Goal: Information Seeking & Learning: Learn about a topic

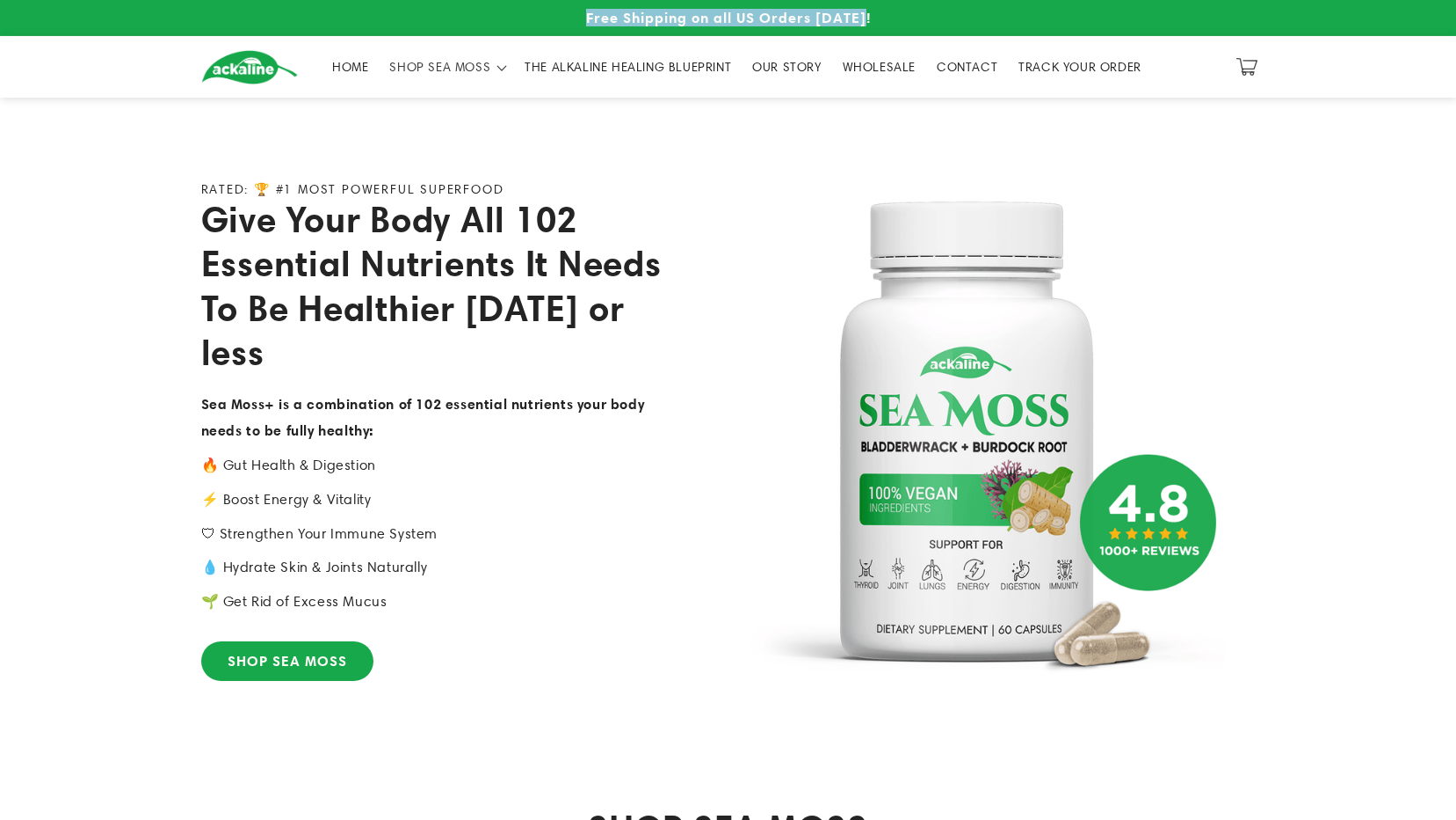
drag, startPoint x: 583, startPoint y: 8, endPoint x: 872, endPoint y: 4, distance: 289.0
click at [872, 4] on p "Free Shipping on all US Orders [DATE]!" at bounding box center [728, 18] width 1055 height 35
copy span "Free Shipping on all US Orders [DATE]!"
click at [777, 67] on span "OUR STORY" at bounding box center [787, 66] width 69 height 16
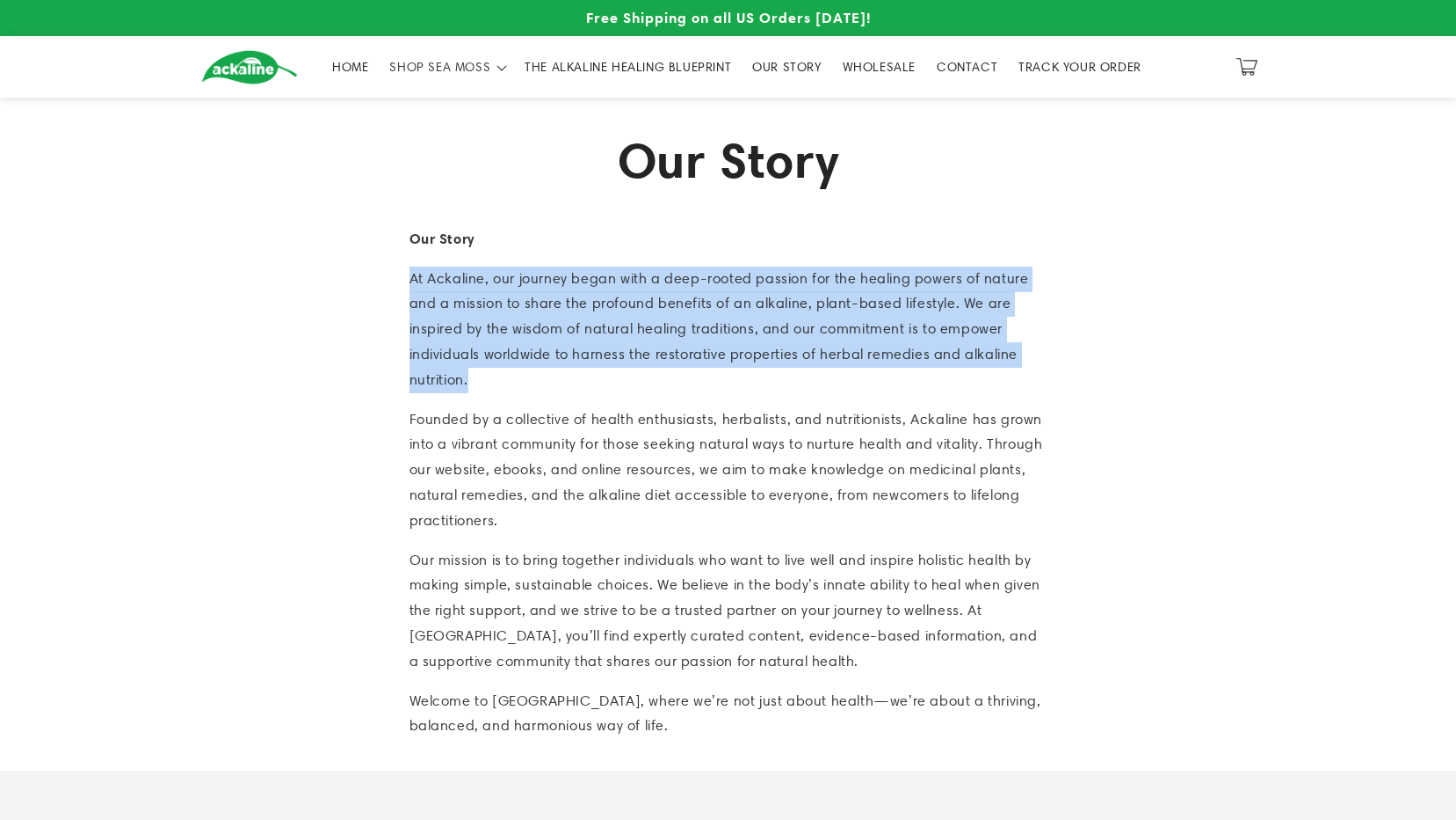
drag, startPoint x: 372, startPoint y: 275, endPoint x: 471, endPoint y: 374, distance: 140.0
click at [471, 374] on section "Our Story Our Story At Ackaline, our journey began with a deep-rooted passion f…" at bounding box center [728, 434] width 1456 height 673
copy p "At Ackaline, our journey began with a deep-rooted passion for the healing power…"
